Goal: Find specific page/section: Find specific page/section

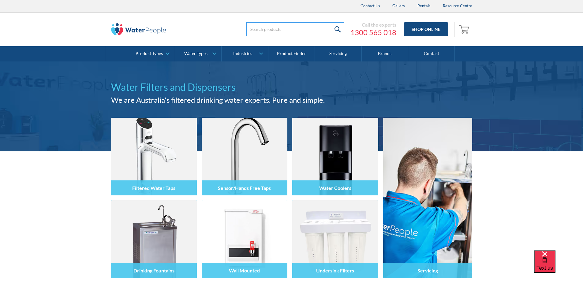
click at [251, 31] on input "search" at bounding box center [295, 29] width 98 height 14
paste input "1311056"
type input "1311056"
click at [331, 29] on input "submit" at bounding box center [337, 29] width 13 height 14
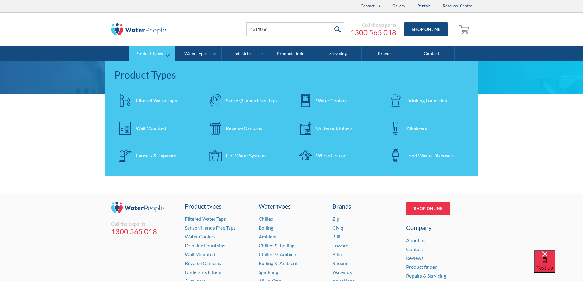
click at [164, 56] on link "Product Types" at bounding box center [151, 53] width 46 height 15
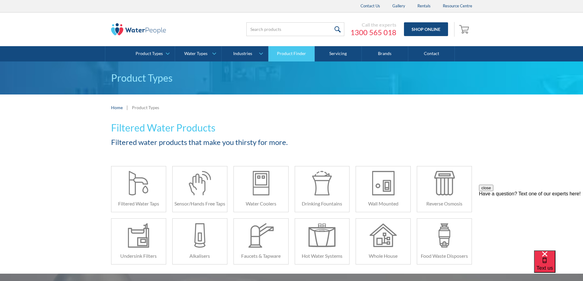
click at [279, 54] on link "Product Finder" at bounding box center [291, 53] width 46 height 15
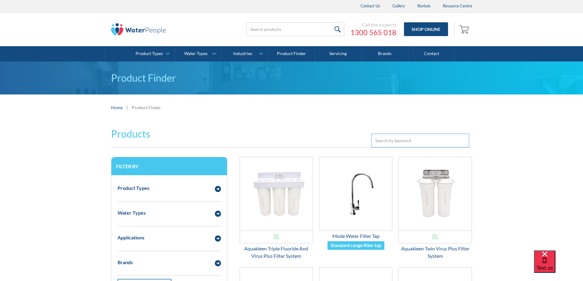
click at [384, 140] on input "Email Form 3" at bounding box center [420, 141] width 98 height 14
paste input "1311056"
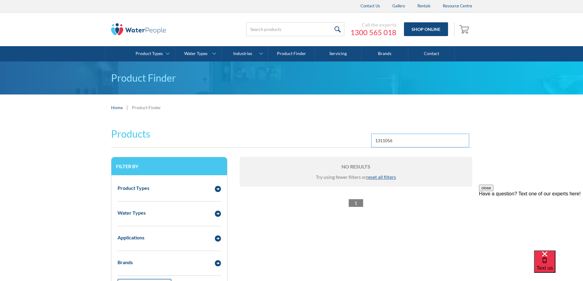
type input "1311056"
